Goal: Task Accomplishment & Management: Use online tool/utility

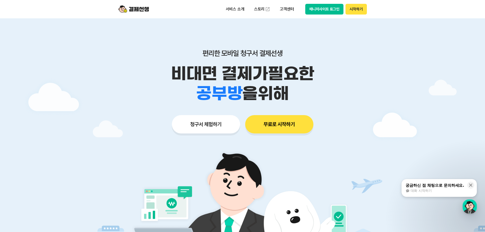
click at [194, 127] on button "청구서 체험하기" at bounding box center [206, 124] width 68 height 18
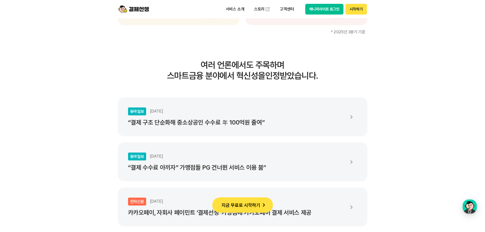
scroll to position [866, 0]
